Goal: Task Accomplishment & Management: Use online tool/utility

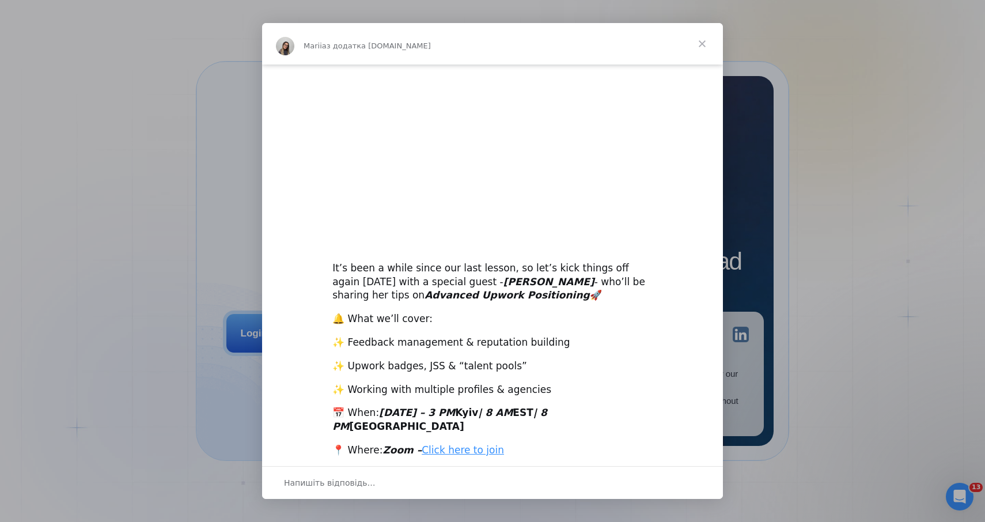
scroll to position [139, 0]
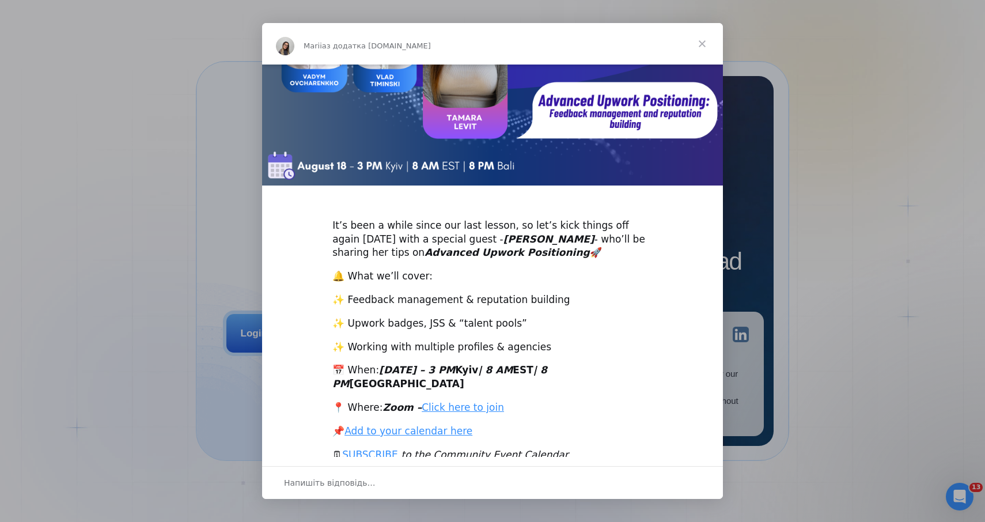
click at [702, 43] on span "Закрити" at bounding box center [701, 43] width 41 height 41
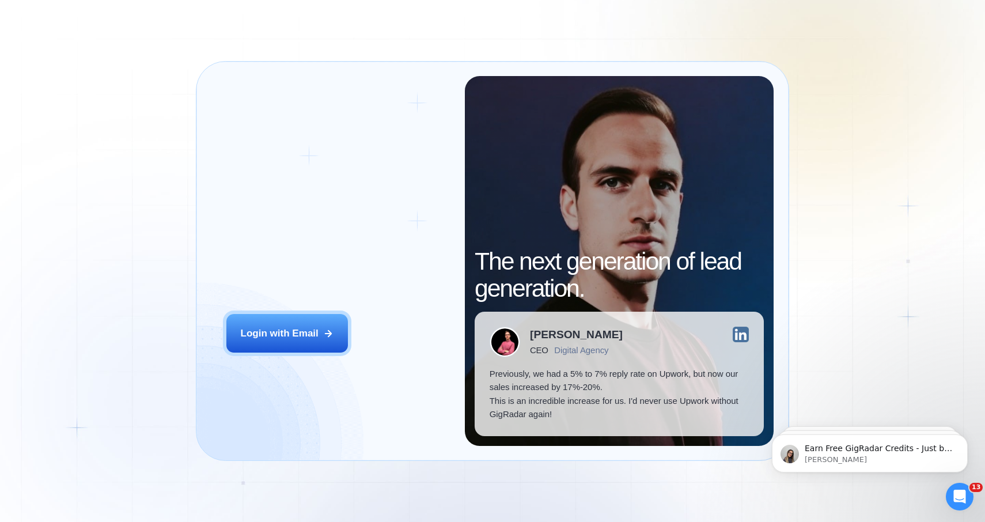
scroll to position [0, 0]
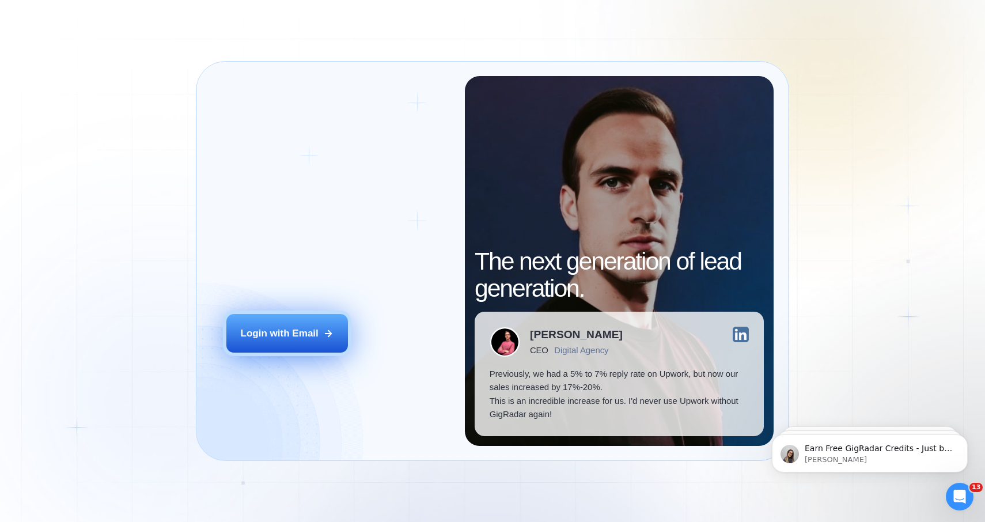
click at [261, 333] on div "Login with Email" at bounding box center [280, 333] width 78 height 14
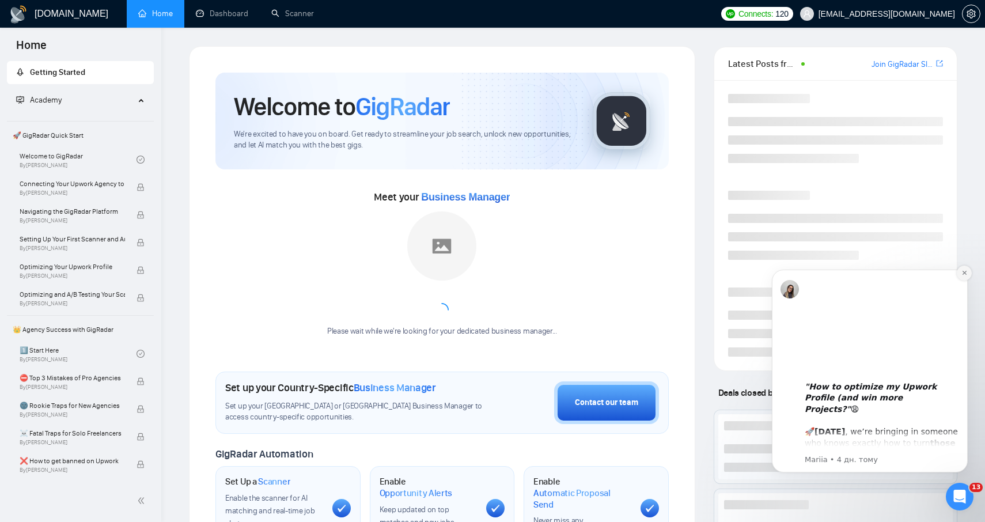
click at [965, 271] on icon "Dismiss notification" at bounding box center [964, 273] width 4 height 4
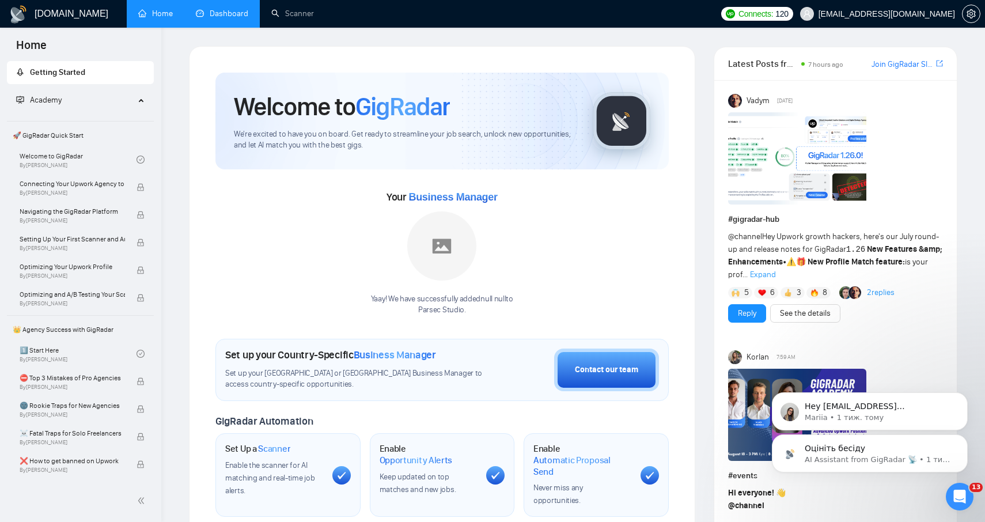
click at [211, 9] on link "Dashboard" at bounding box center [222, 14] width 52 height 10
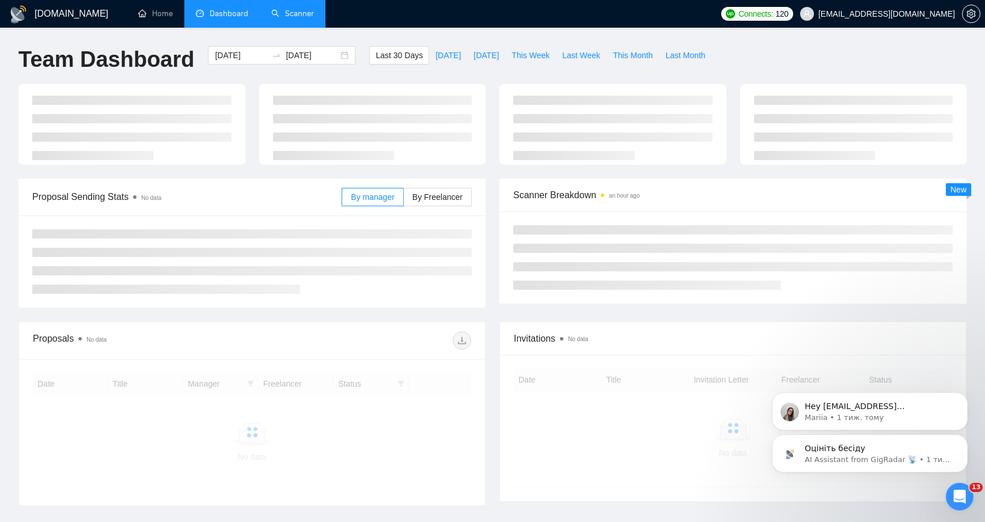
click at [282, 17] on link "Scanner" at bounding box center [292, 14] width 43 height 10
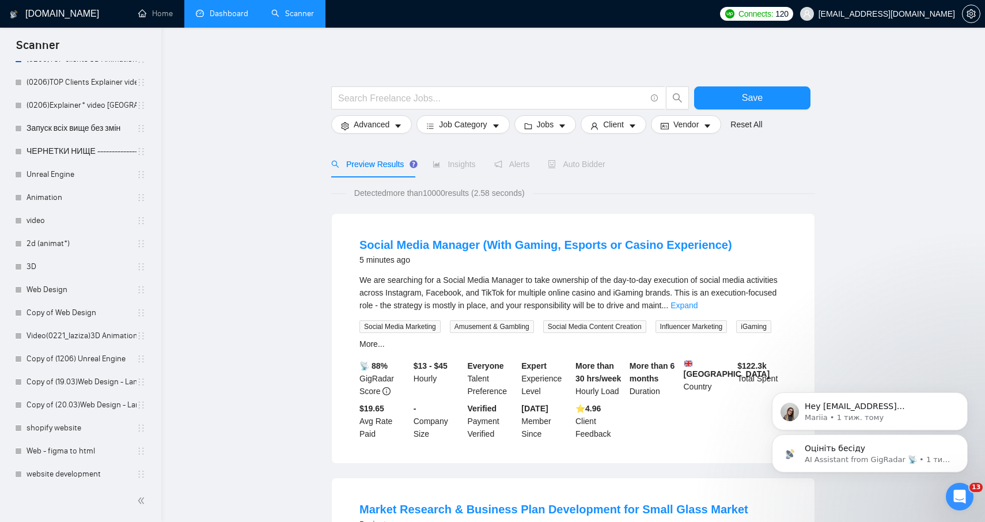
scroll to position [1594, 0]
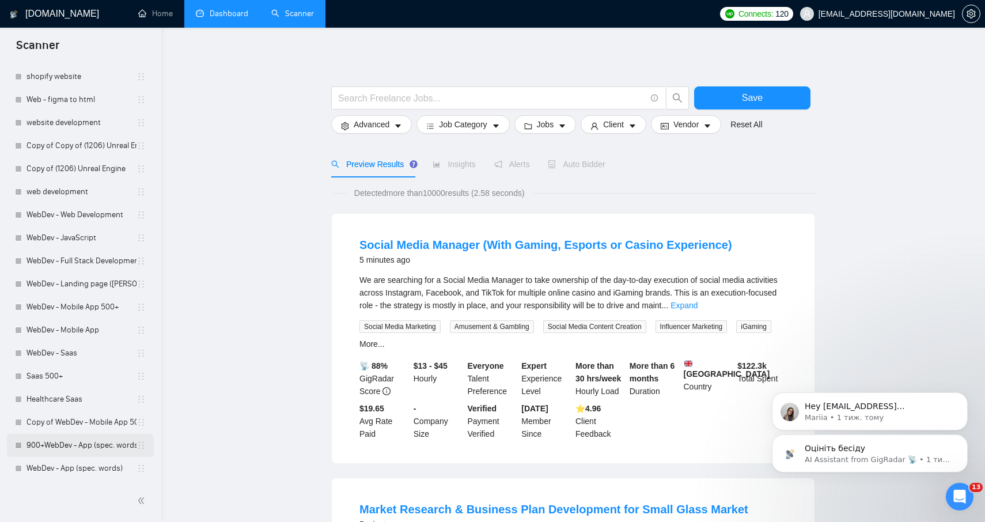
click at [69, 446] on link "900+WebDev - App (spec. words)" at bounding box center [81, 445] width 110 height 23
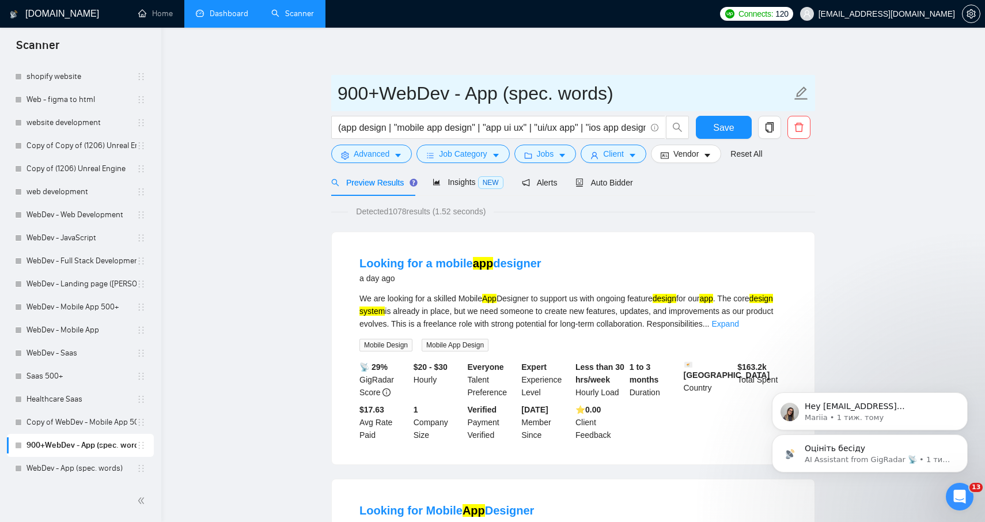
click at [370, 90] on input "900+WebDev - App (spec. words)" at bounding box center [564, 93] width 454 height 29
type input "900$+WebDev - App (spec. words)"
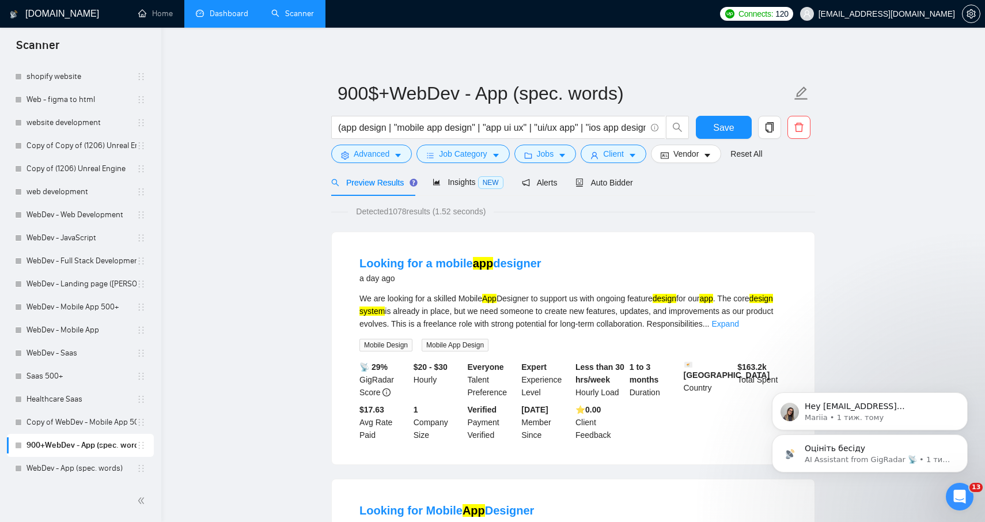
click at [707, 118] on button "Save" at bounding box center [724, 127] width 56 height 23
click at [469, 185] on span "Insights NEW" at bounding box center [467, 181] width 70 height 9
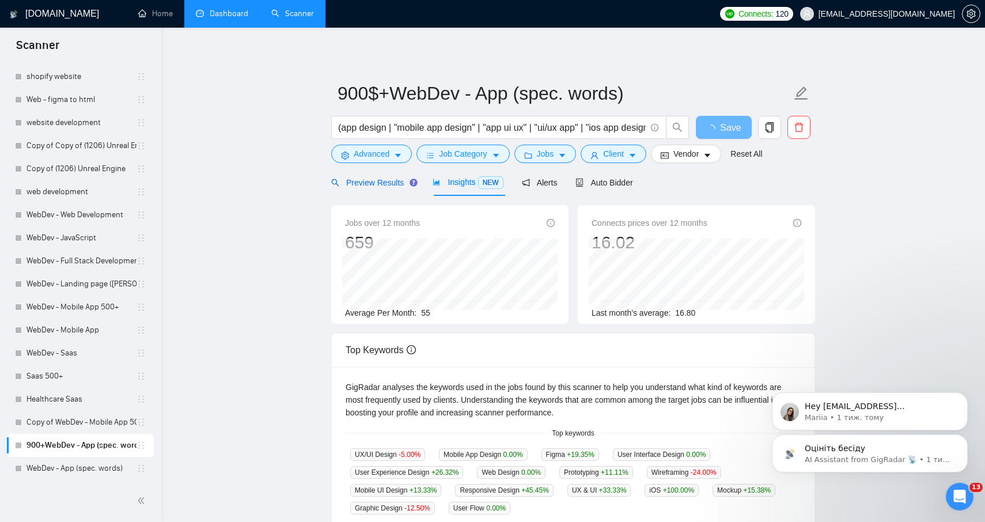
click at [383, 179] on span "Preview Results" at bounding box center [372, 182] width 83 height 9
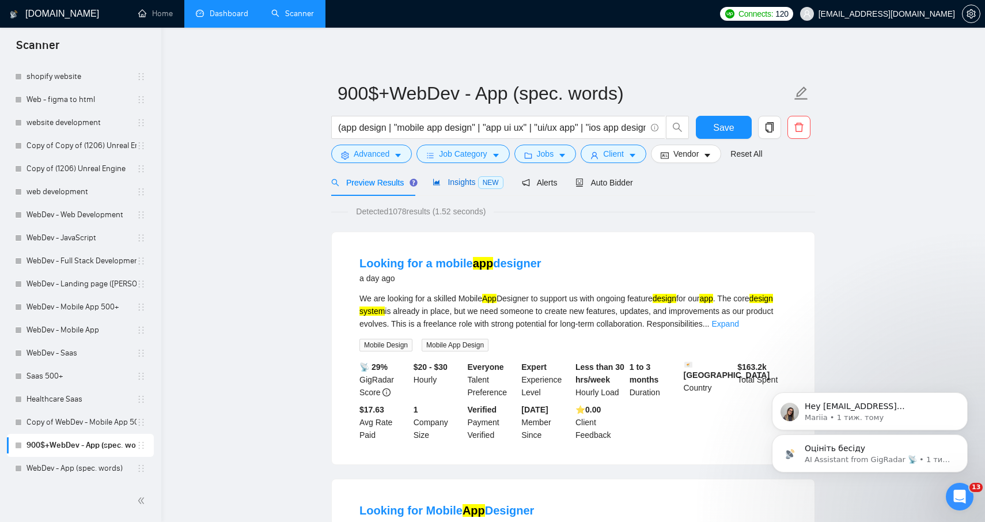
click at [459, 184] on span "Insights NEW" at bounding box center [467, 181] width 70 height 9
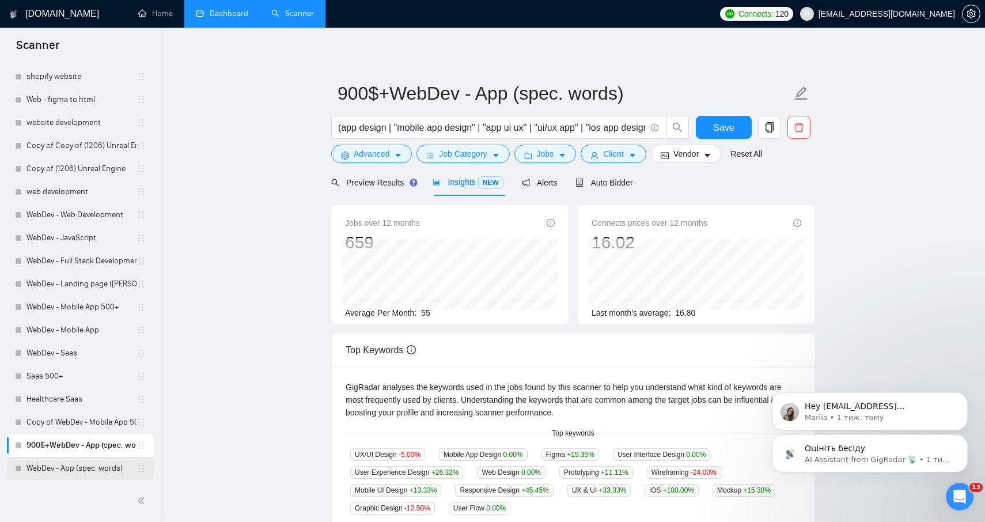
click at [77, 469] on link "WebDev - App (spec. words)" at bounding box center [81, 468] width 110 height 23
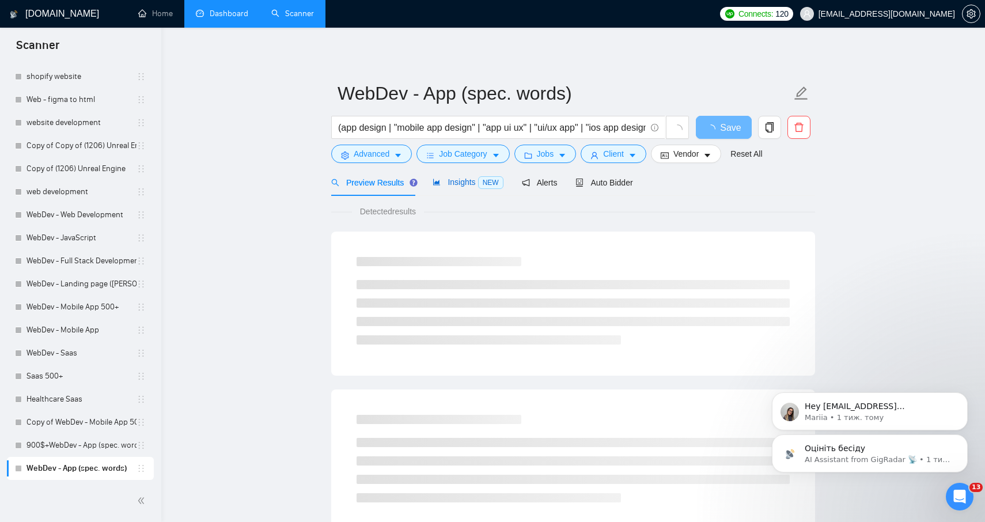
click at [465, 181] on span "Insights NEW" at bounding box center [467, 181] width 70 height 9
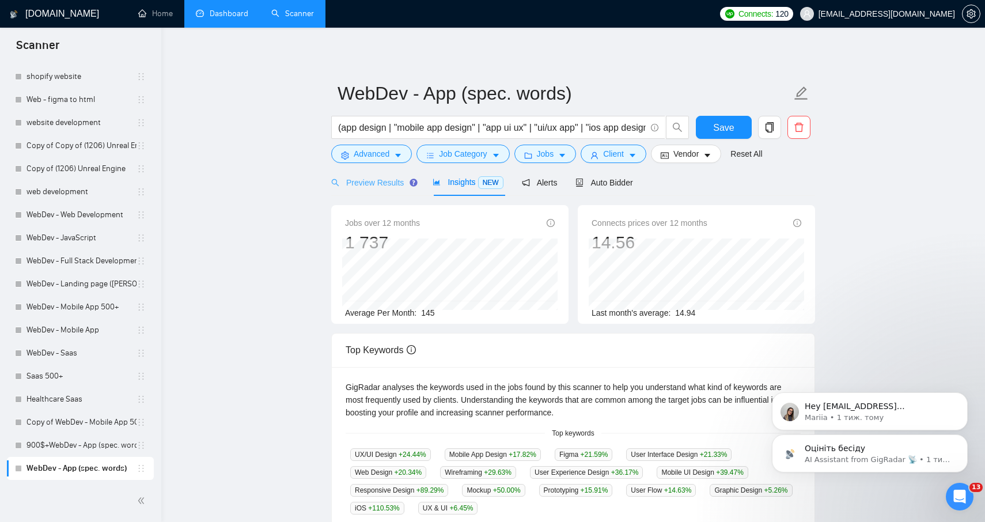
click at [352, 194] on div "Preview Results" at bounding box center [372, 182] width 83 height 27
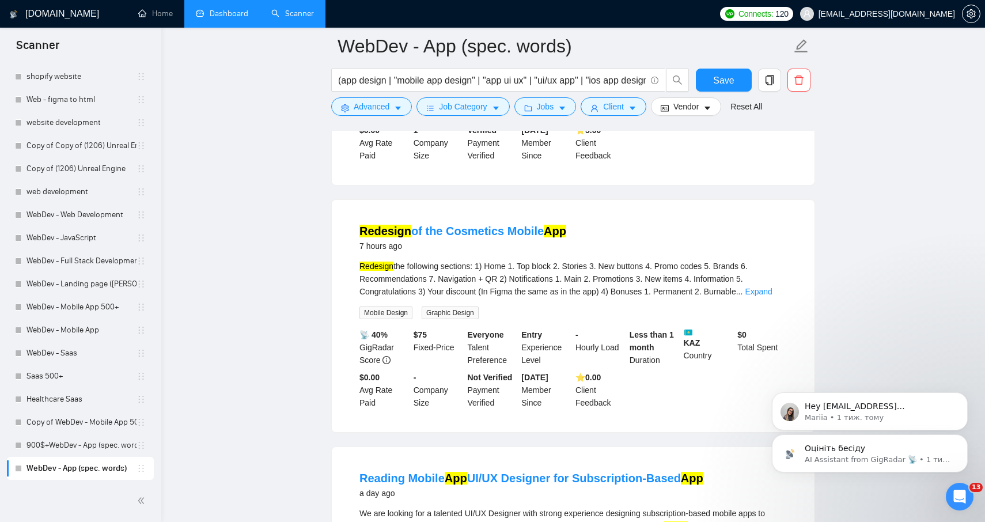
scroll to position [290, 0]
click at [770, 295] on link "Expand" at bounding box center [758, 290] width 27 height 9
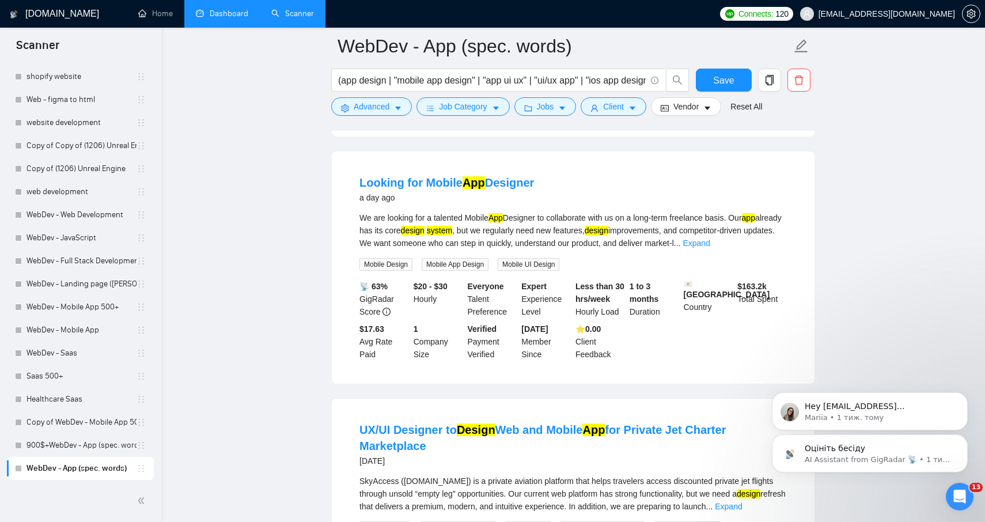
scroll to position [1602, 0]
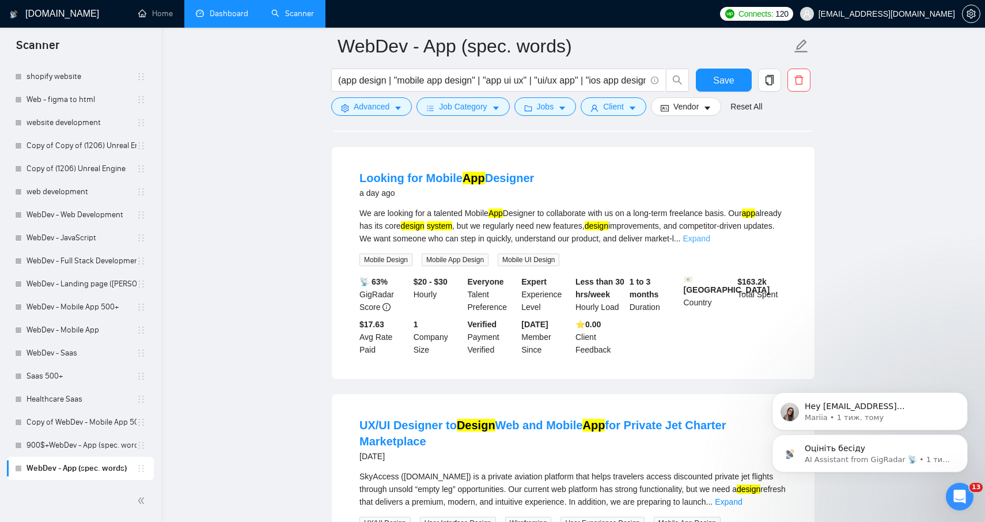
click at [709, 243] on link "Expand" at bounding box center [695, 238] width 27 height 9
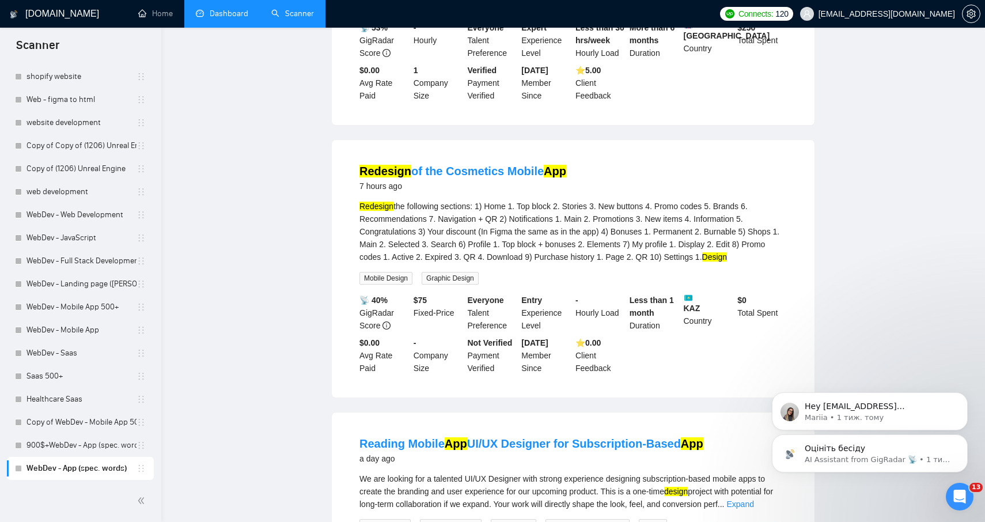
scroll to position [0, 0]
